Goal: Task Accomplishment & Management: Use online tool/utility

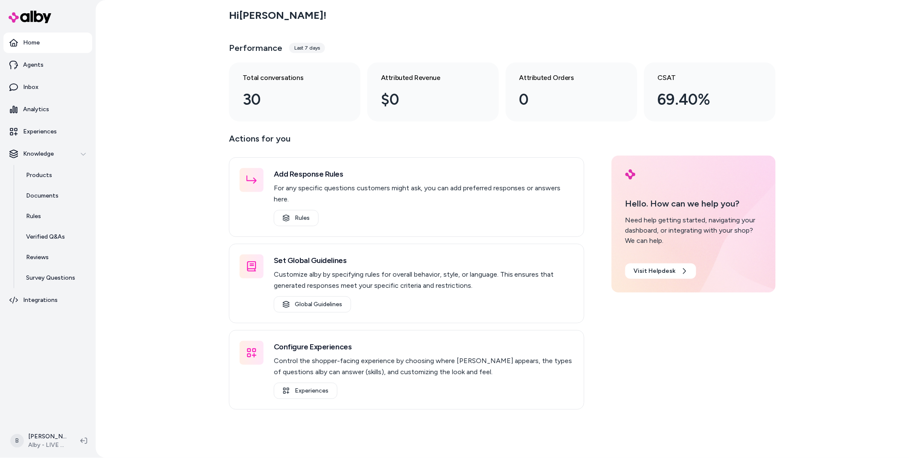
click at [197, 109] on div "Hi [PERSON_NAME] ! Performance Last 7 days Total conversations 30 Attributed Re…" at bounding box center [503, 229] width 814 height 458
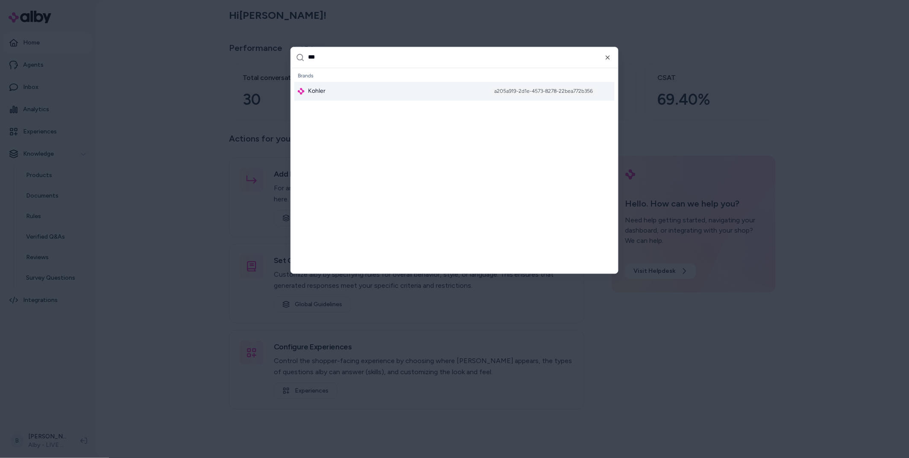
type input "****"
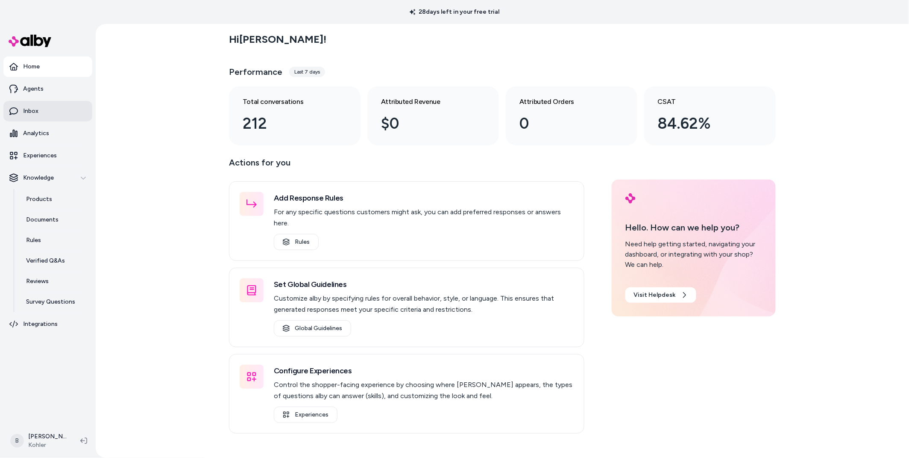
click at [31, 103] on link "Inbox" at bounding box center [47, 111] width 89 height 21
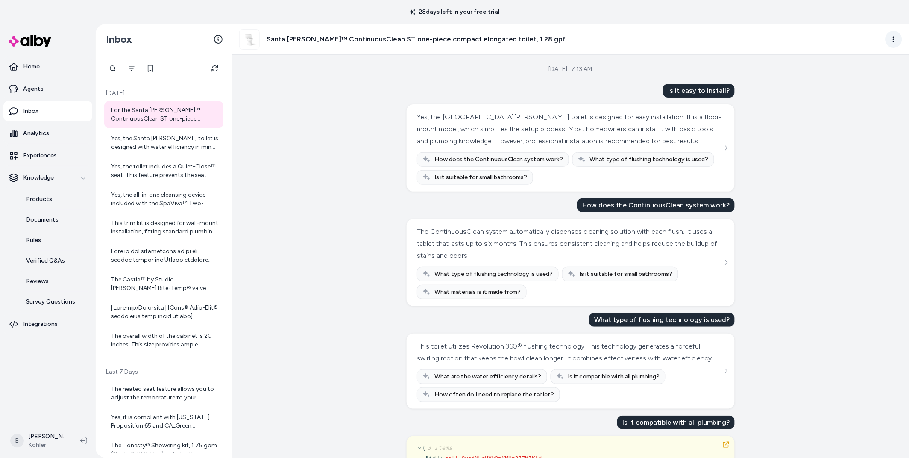
click at [897, 34] on html "28 days left in your free trial Home Agents Inbox Analytics Experiences Knowled…" at bounding box center [454, 229] width 909 height 458
click at [861, 95] on link "View in LangFuse" at bounding box center [856, 100] width 91 height 14
click at [161, 142] on div "Yes, the Santa Rosa toilet is designed with water efficiency in mind. The Water…" at bounding box center [164, 142] width 107 height 17
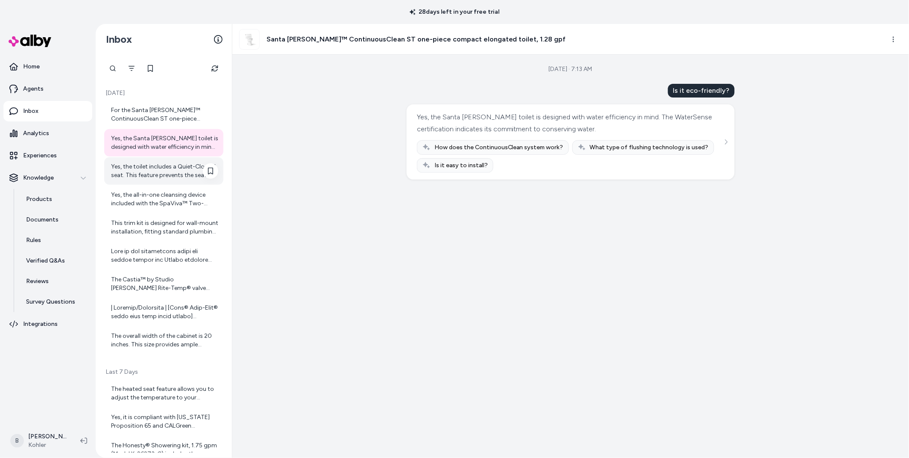
click at [159, 160] on div "Yes, the toilet includes a Quiet-Close™ seat. This feature prevents the seat fr…" at bounding box center [163, 170] width 119 height 27
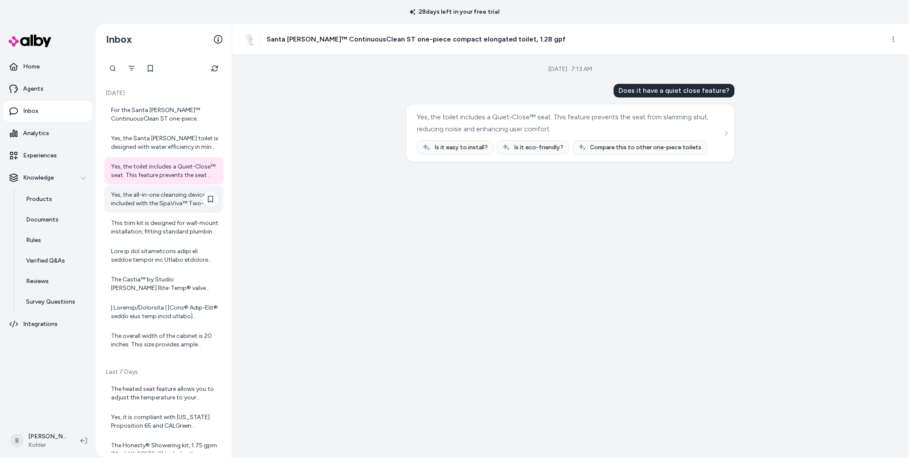
click at [160, 198] on div "Yes, the all-in-one cleansing device included with the SpaViva™ Two-function ha…" at bounding box center [164, 199] width 107 height 17
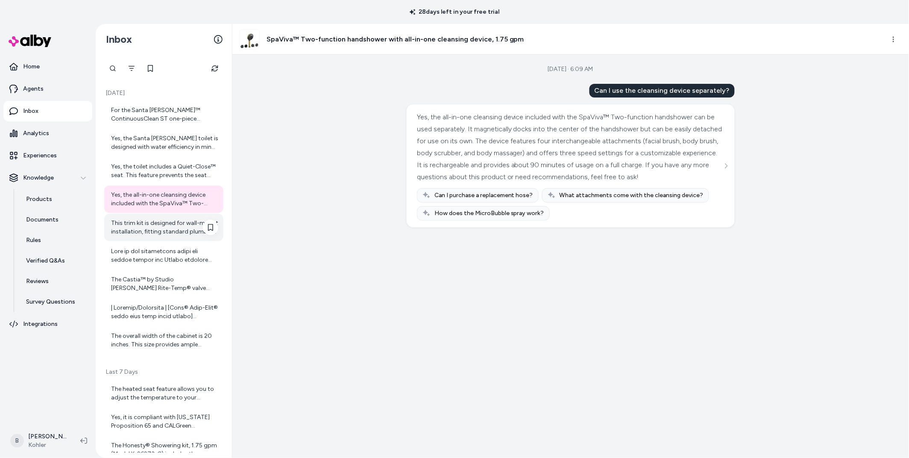
click at [169, 234] on div "This trim kit is designed for wall-mount installation, fitting standard plumbin…" at bounding box center [164, 227] width 107 height 17
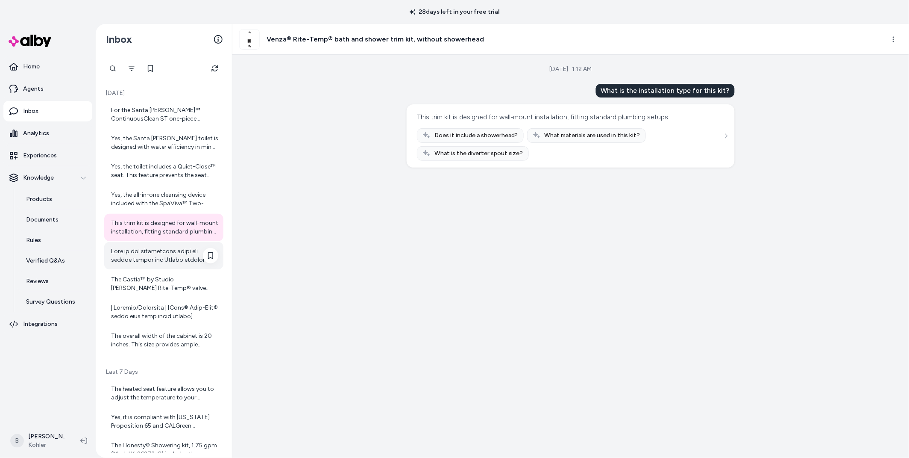
click at [169, 263] on div at bounding box center [164, 255] width 107 height 17
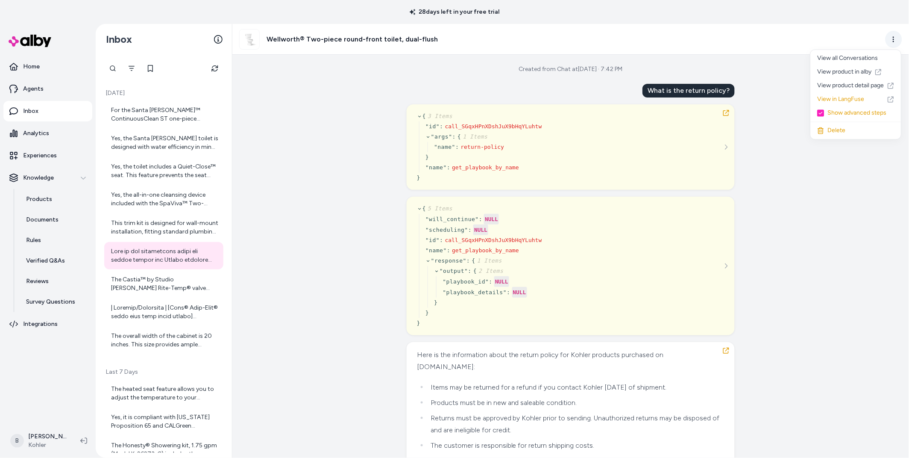
click at [897, 38] on html "28 days left in your free trial Home Agents Inbox Analytics Experiences Knowled…" at bounding box center [454, 229] width 909 height 458
click at [836, 101] on link "View in LangFuse" at bounding box center [856, 100] width 91 height 14
click at [144, 120] on div "For the Santa Rosa™ ContinuousClean ST one-piece compact elongated toilet, 1.28…" at bounding box center [164, 114] width 107 height 17
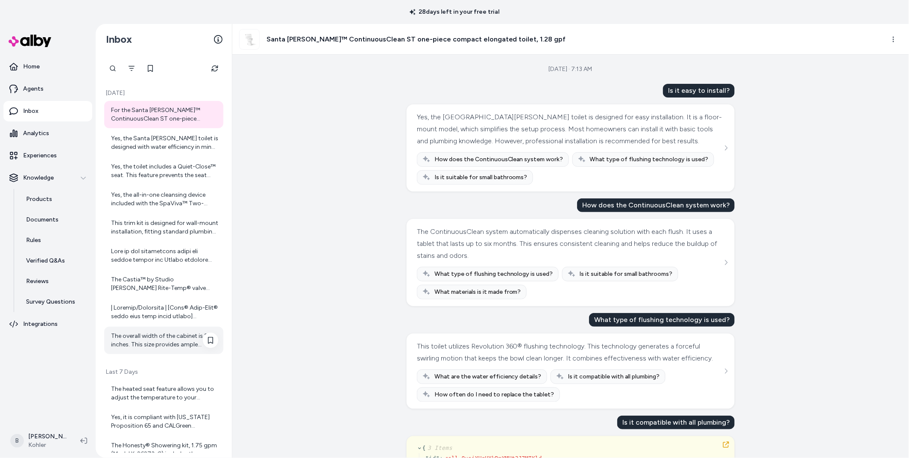
click at [144, 326] on div "The overall width of the cabinet is 20 inches. This size provides ample storage…" at bounding box center [163, 339] width 119 height 27
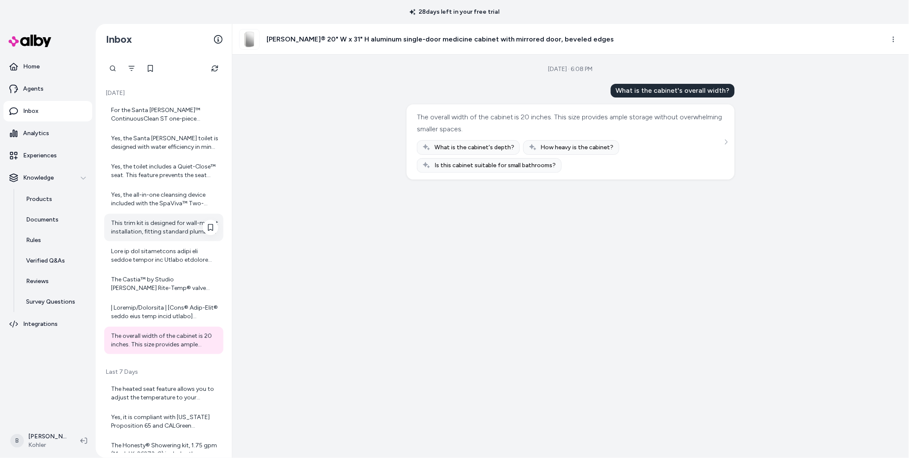
scroll to position [101, 0]
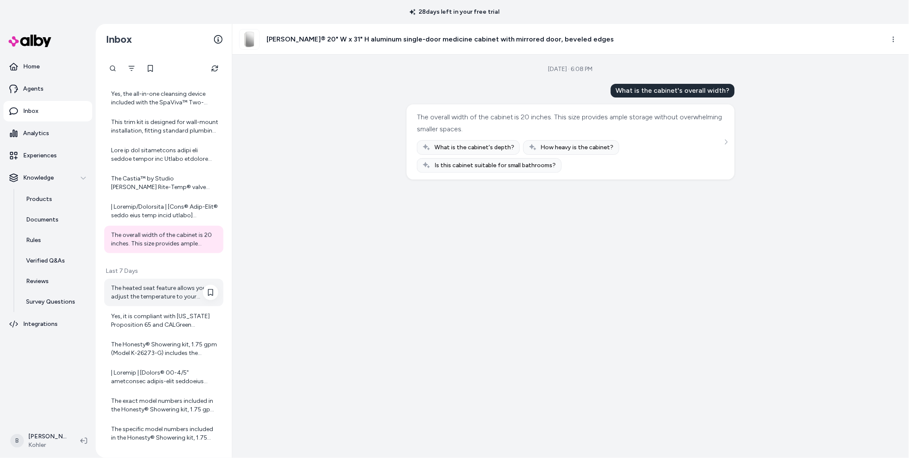
click at [143, 285] on div "The heated seat feature allows you to adjust the temperature to your preference…" at bounding box center [164, 292] width 107 height 17
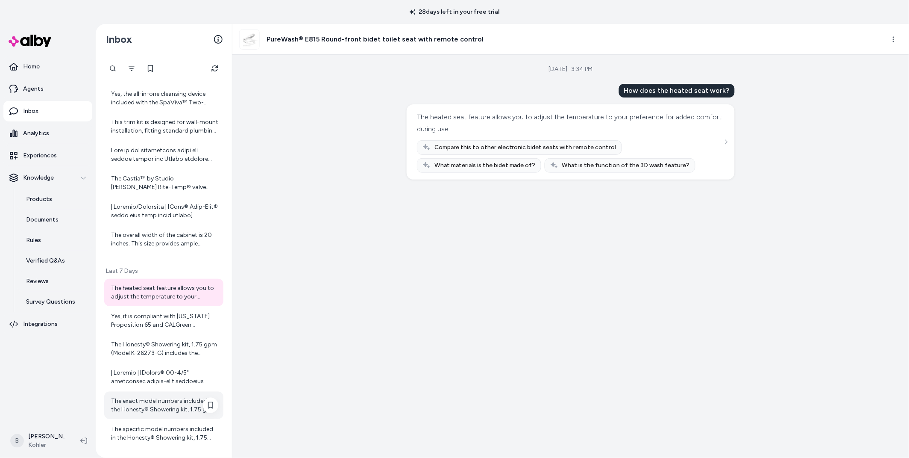
click at [142, 405] on div "The exact model numbers included in the Honesty® Showering kit, 1.75 gpm (K-262…" at bounding box center [164, 405] width 107 height 17
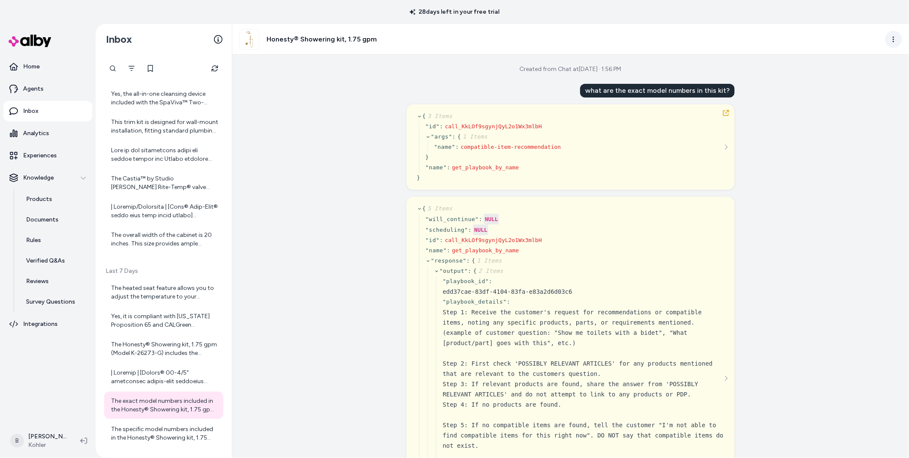
click at [893, 35] on html "28 days left in your free trial Home Agents Inbox Analytics Experiences Knowled…" at bounding box center [454, 229] width 909 height 458
click at [829, 101] on link "View in LangFuse" at bounding box center [856, 100] width 91 height 14
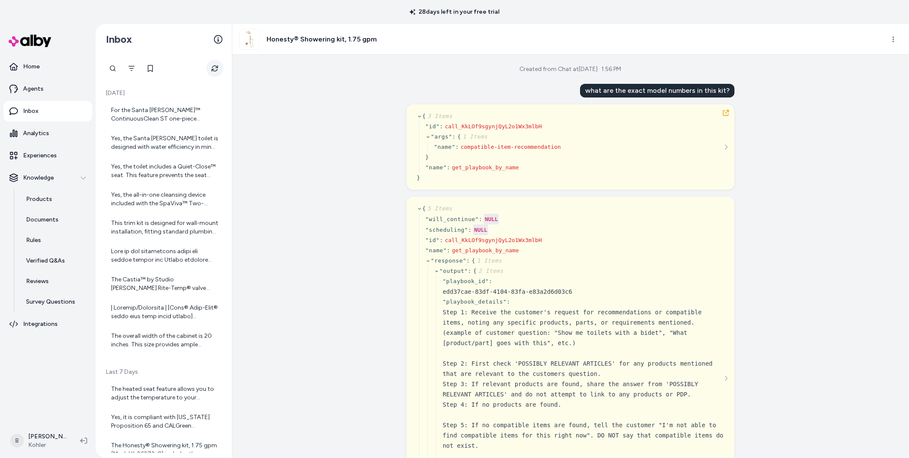
click at [215, 70] on icon "Refresh" at bounding box center [215, 68] width 7 height 7
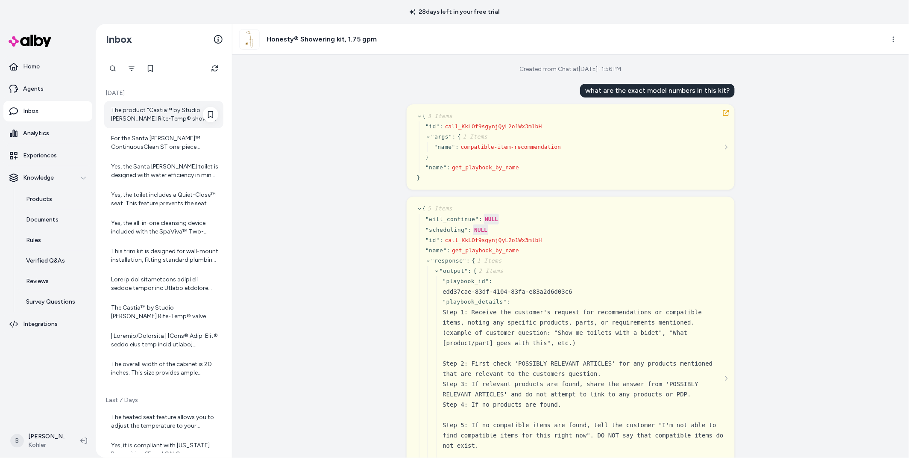
click at [141, 117] on div "The product "Castia™ by Studio McGee Rite-Temp® shower trim kit, 2.5 gpm" is ma…" at bounding box center [164, 114] width 107 height 17
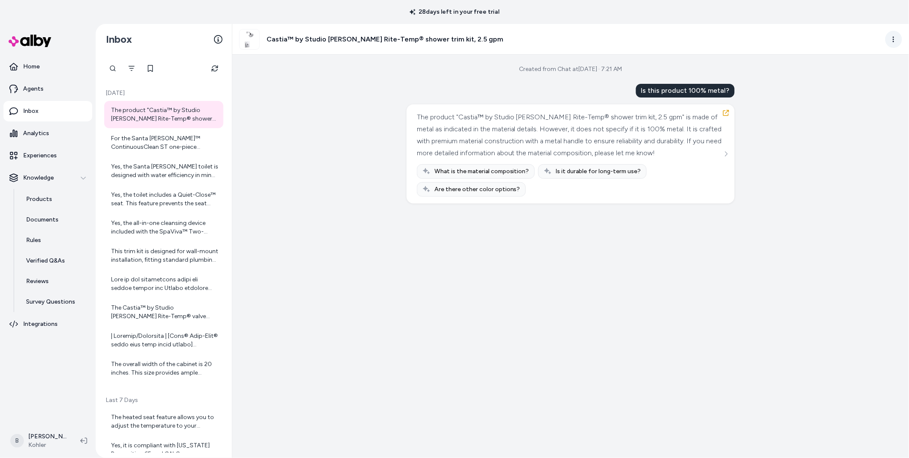
click at [898, 34] on html "28 days left in your free trial Home Agents Inbox Analytics Experiences Knowled…" at bounding box center [454, 229] width 909 height 458
click at [844, 97] on link "View in LangFuse" at bounding box center [856, 100] width 91 height 14
click at [215, 71] on icon "Refresh" at bounding box center [215, 68] width 6 height 6
click at [152, 142] on div "For the Santa Rosa™ ContinuousClean ST one-piece compact elongated toilet, 1.28…" at bounding box center [164, 142] width 107 height 17
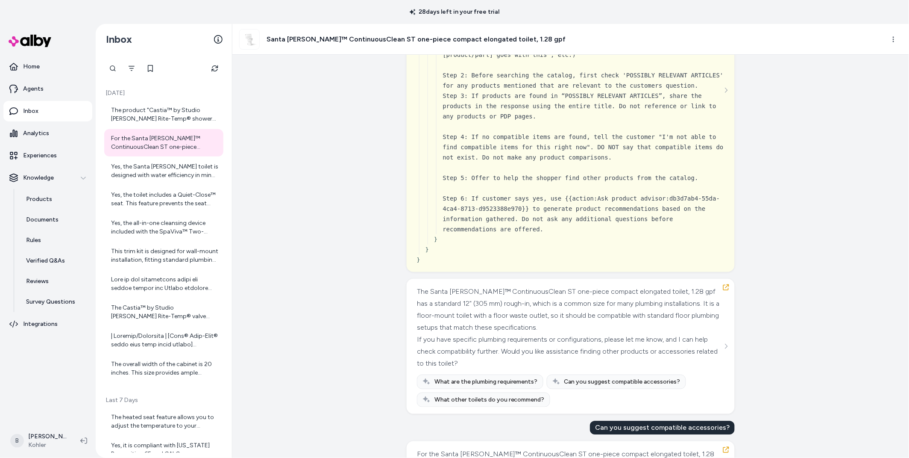
scroll to position [784, 0]
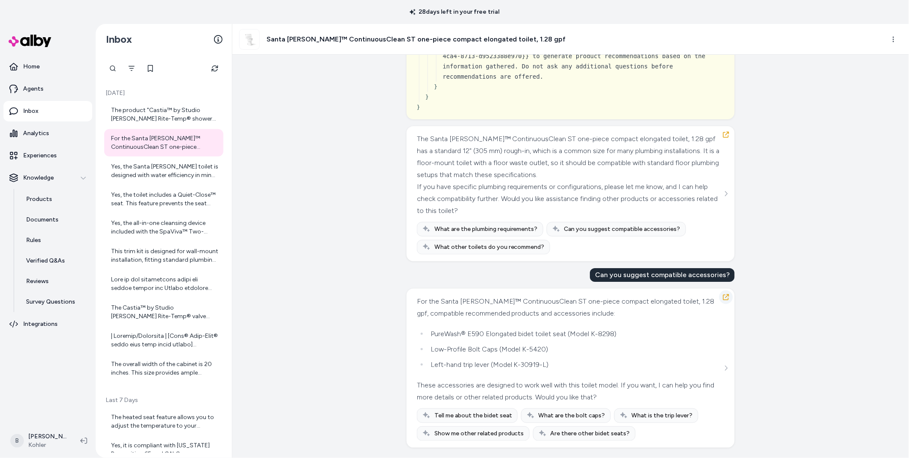
click at [728, 294] on icon "button" at bounding box center [726, 297] width 7 height 7
click at [179, 172] on div "Yes, the Santa Rosa toilet is designed with water efficiency in mind. The Water…" at bounding box center [164, 170] width 107 height 17
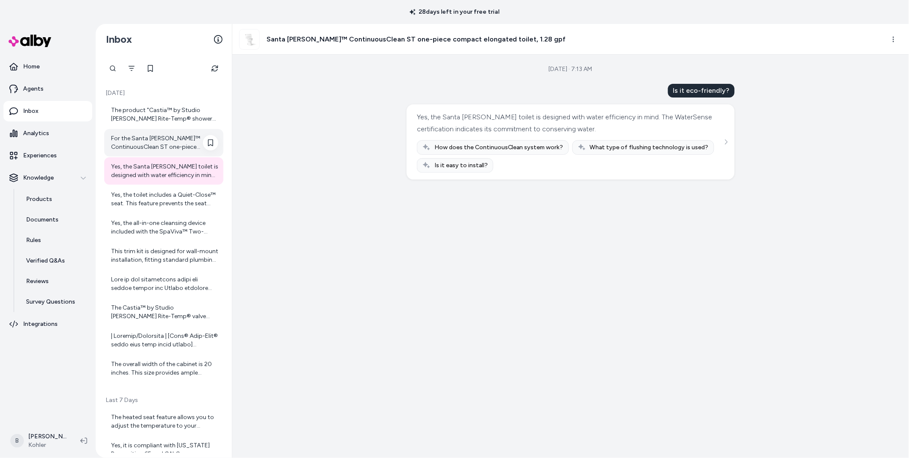
click at [154, 135] on div "For the Santa Rosa™ ContinuousClean ST one-piece compact elongated toilet, 1.28…" at bounding box center [164, 142] width 107 height 17
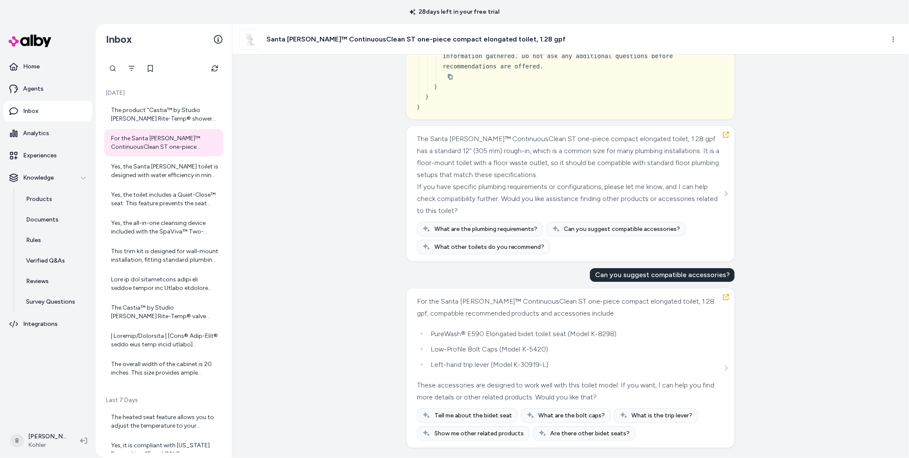
scroll to position [784, 0]
click at [726, 135] on icon "button" at bounding box center [726, 134] width 7 height 7
click at [169, 182] on div "Yes, the Santa Rosa toilet is designed with water efficiency in mind. The Water…" at bounding box center [163, 170] width 119 height 27
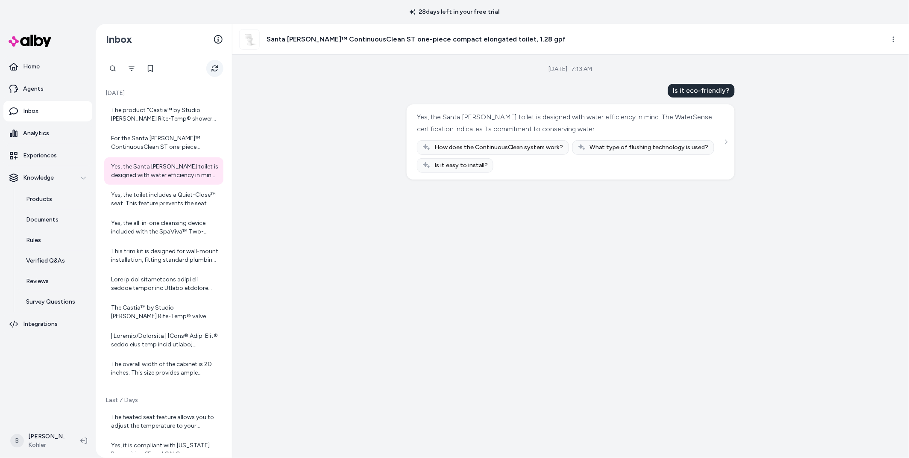
click at [215, 66] on icon "Refresh" at bounding box center [215, 68] width 7 height 7
click at [150, 115] on div "The "Castia™ by Studio McGee Rite-Temp® shower trim kit, 2.5 gpm" is constructe…" at bounding box center [164, 114] width 107 height 17
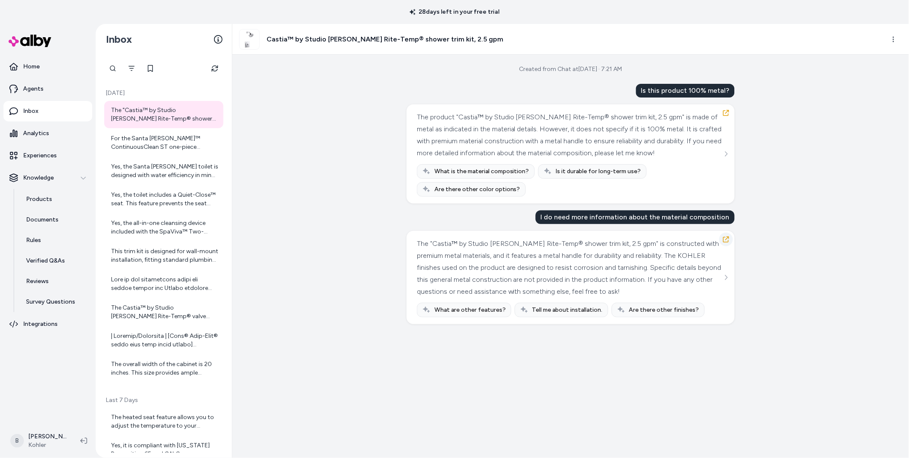
click at [730, 246] on button "button" at bounding box center [727, 239] width 14 height 14
click at [725, 243] on icon "button" at bounding box center [726, 239] width 7 height 7
click at [213, 62] on button "Refresh" at bounding box center [214, 68] width 17 height 17
click at [220, 37] on icon at bounding box center [218, 39] width 9 height 9
click at [212, 66] on icon "Refresh" at bounding box center [215, 68] width 7 height 7
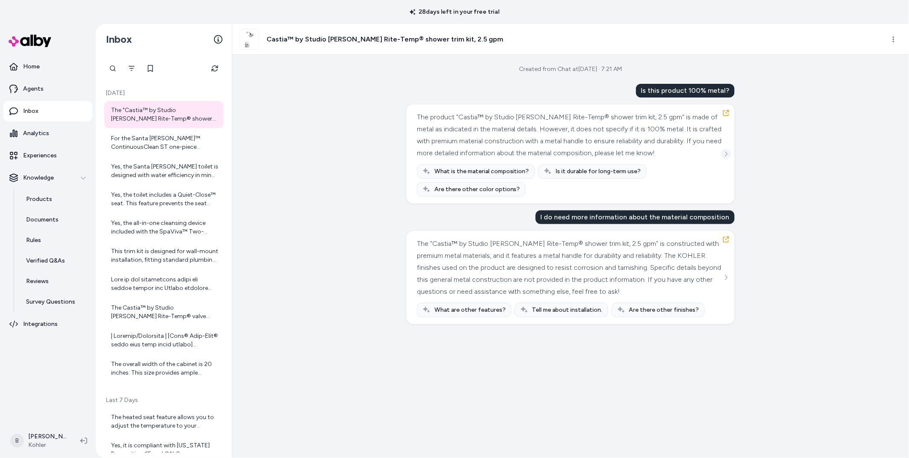
click at [724, 157] on icon "See more" at bounding box center [726, 154] width 6 height 6
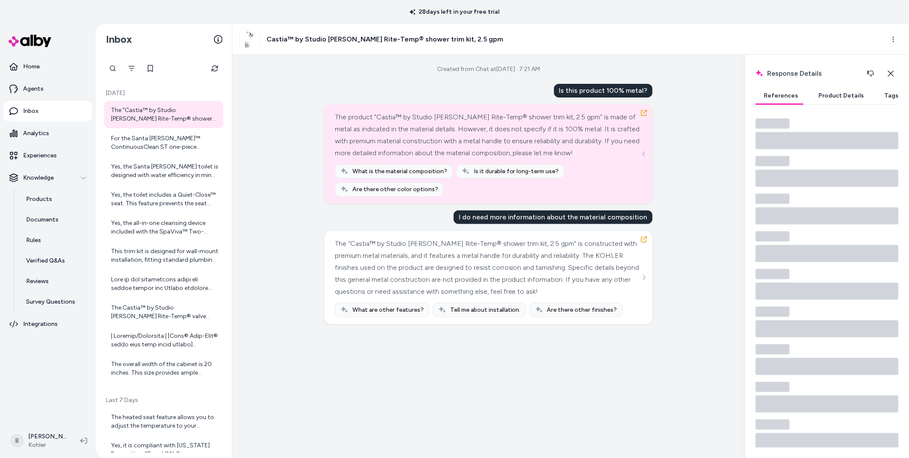
click at [843, 93] on button "Product Details" at bounding box center [842, 95] width 62 height 17
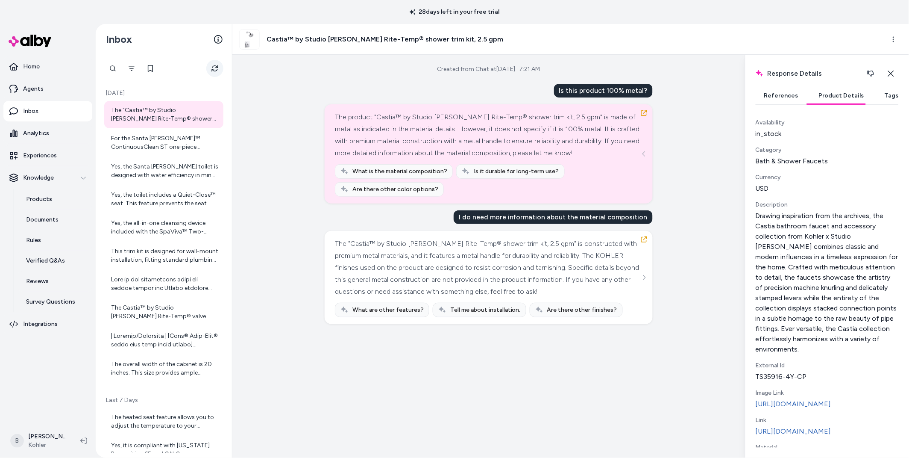
click at [217, 67] on icon "Refresh" at bounding box center [215, 68] width 6 height 6
